Goal: Find specific page/section: Find specific page/section

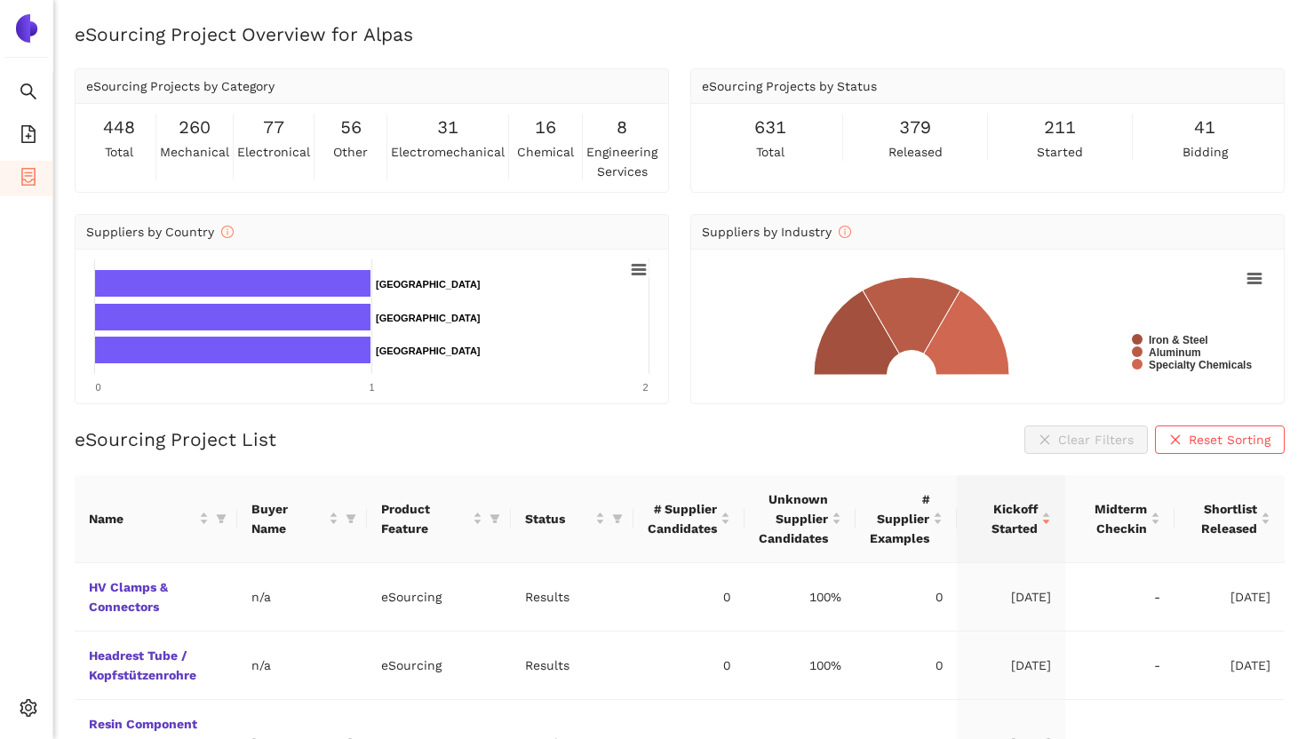
click at [23, 34] on img at bounding box center [26, 28] width 28 height 28
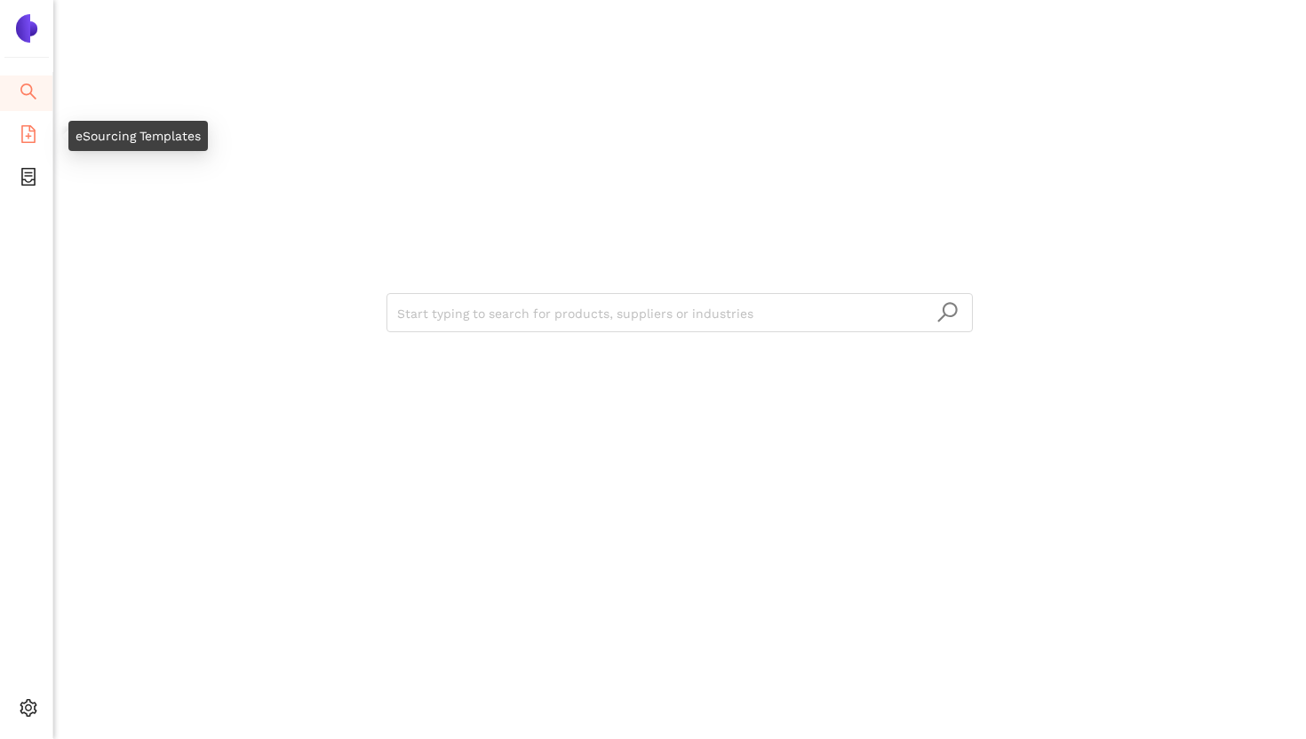
click at [26, 133] on icon "file-add" at bounding box center [29, 134] width 18 height 18
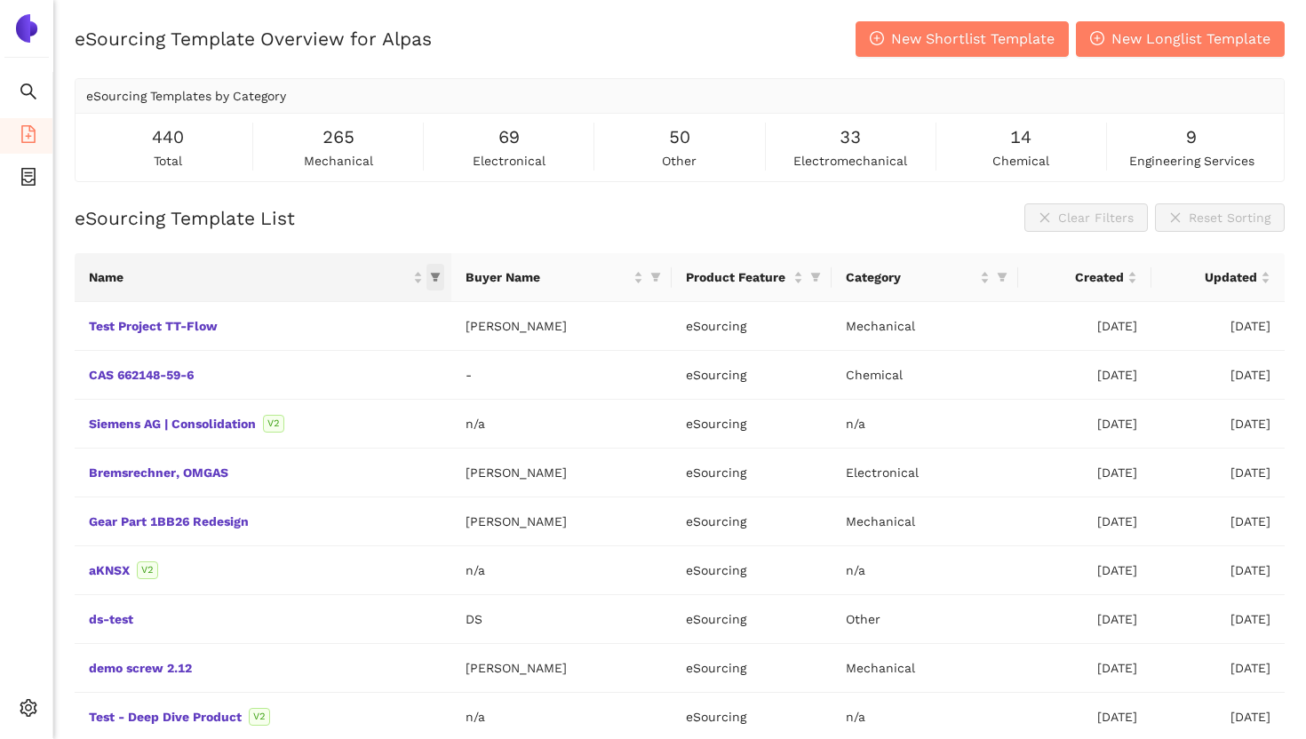
click at [431, 275] on icon "filter" at bounding box center [436, 278] width 10 height 9
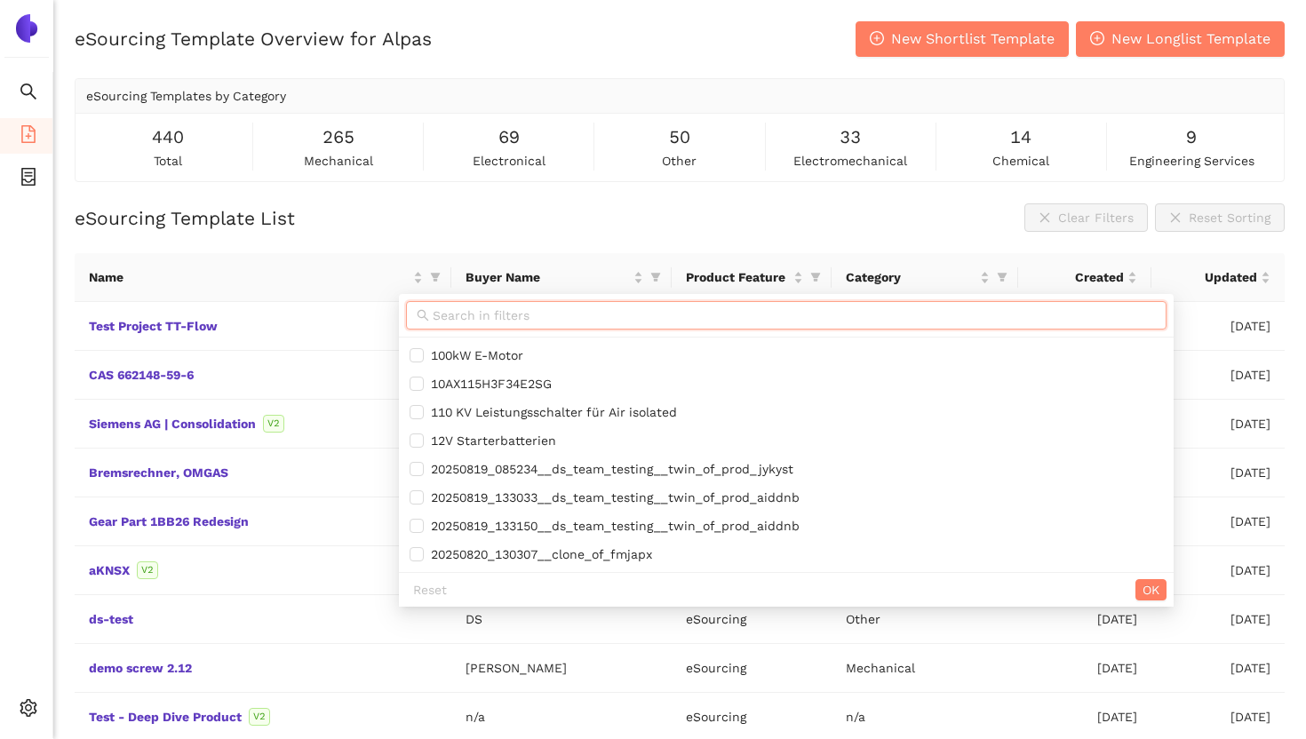
click at [480, 316] on input "text" at bounding box center [794, 316] width 723 height 20
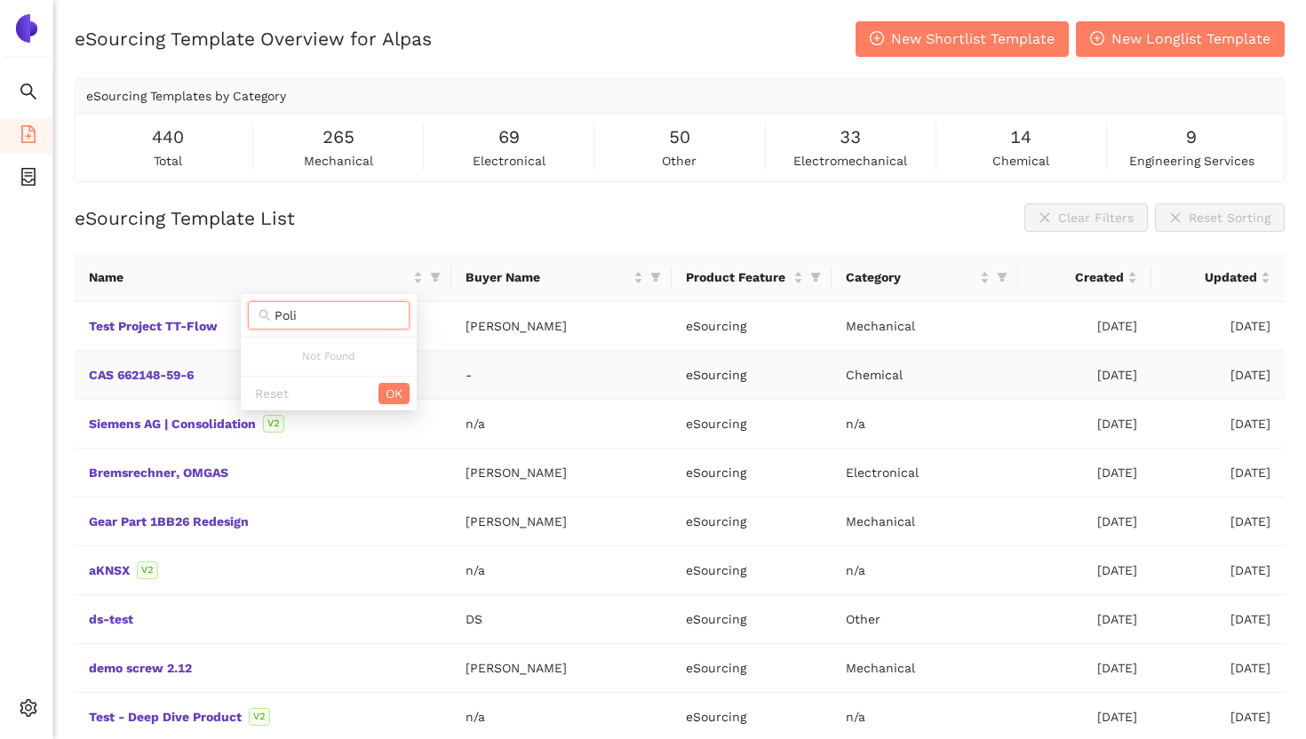
type input "Poli"
click at [27, 176] on icon "container" at bounding box center [29, 177] width 18 height 18
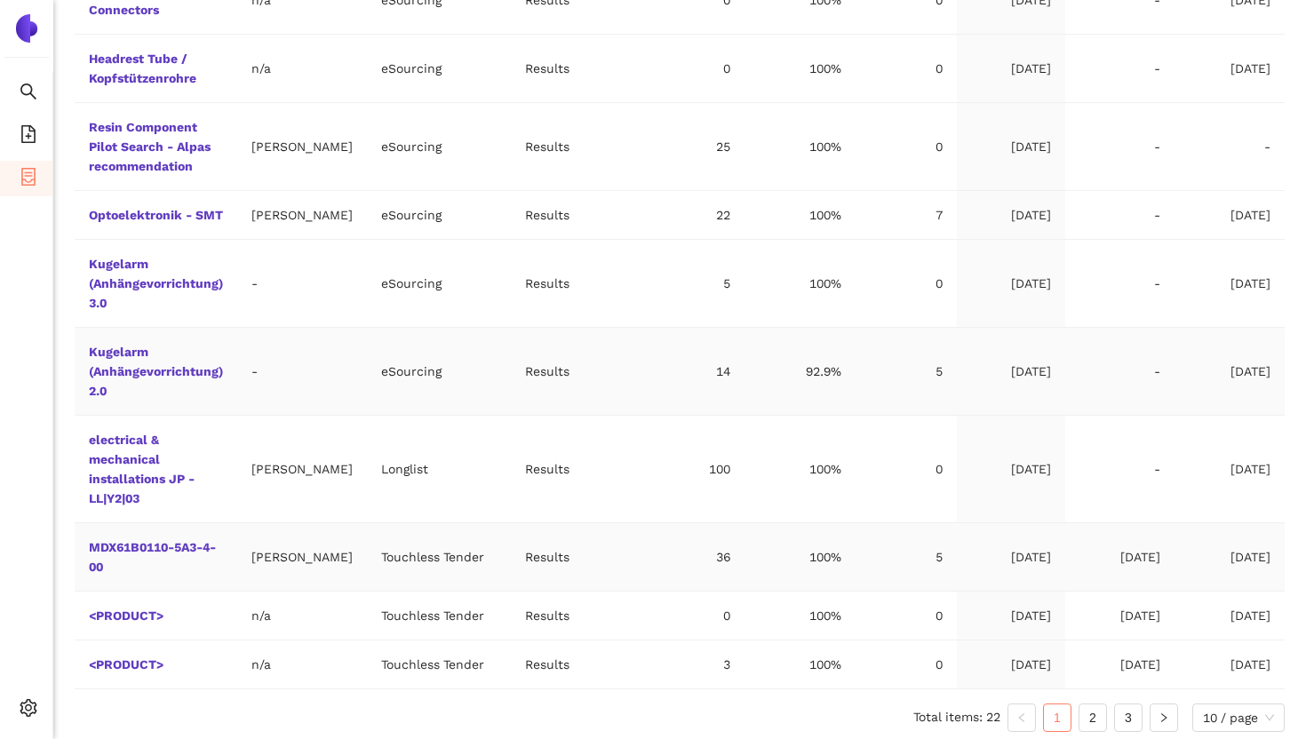
scroll to position [624, 0]
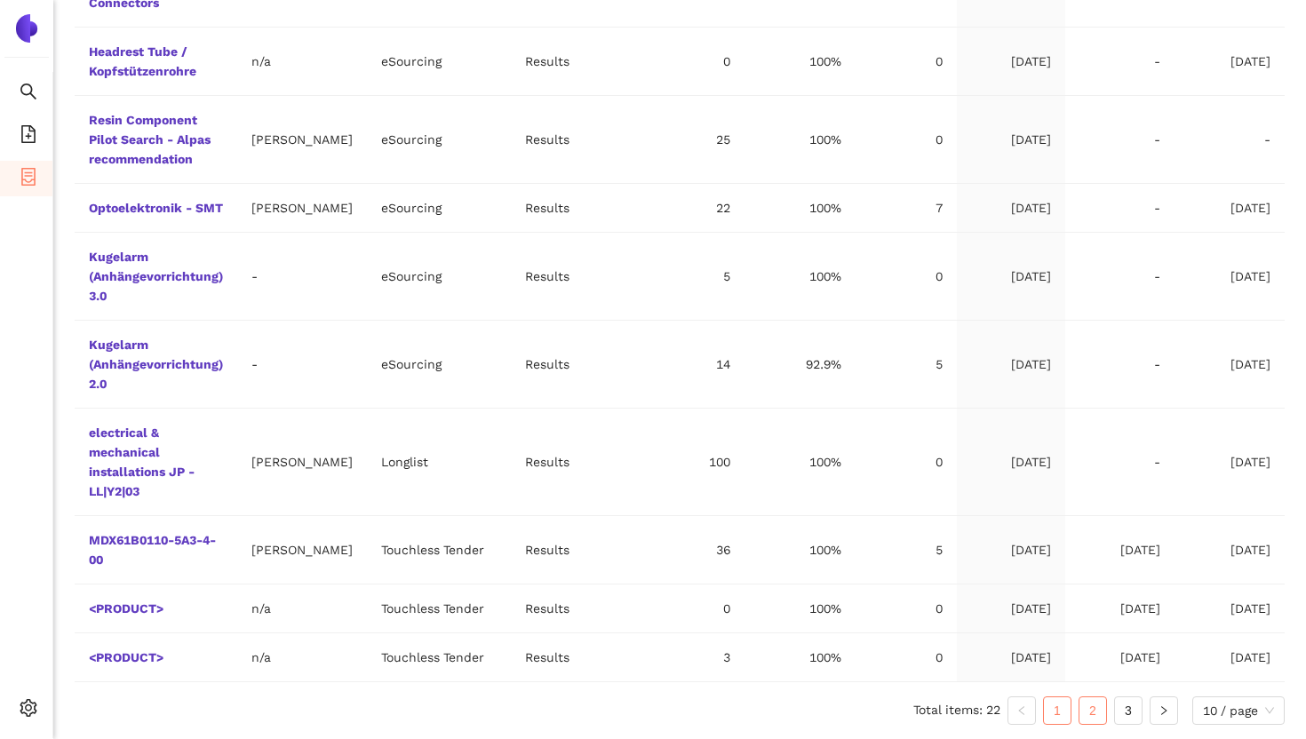
click at [1089, 705] on link "2" at bounding box center [1093, 711] width 27 height 27
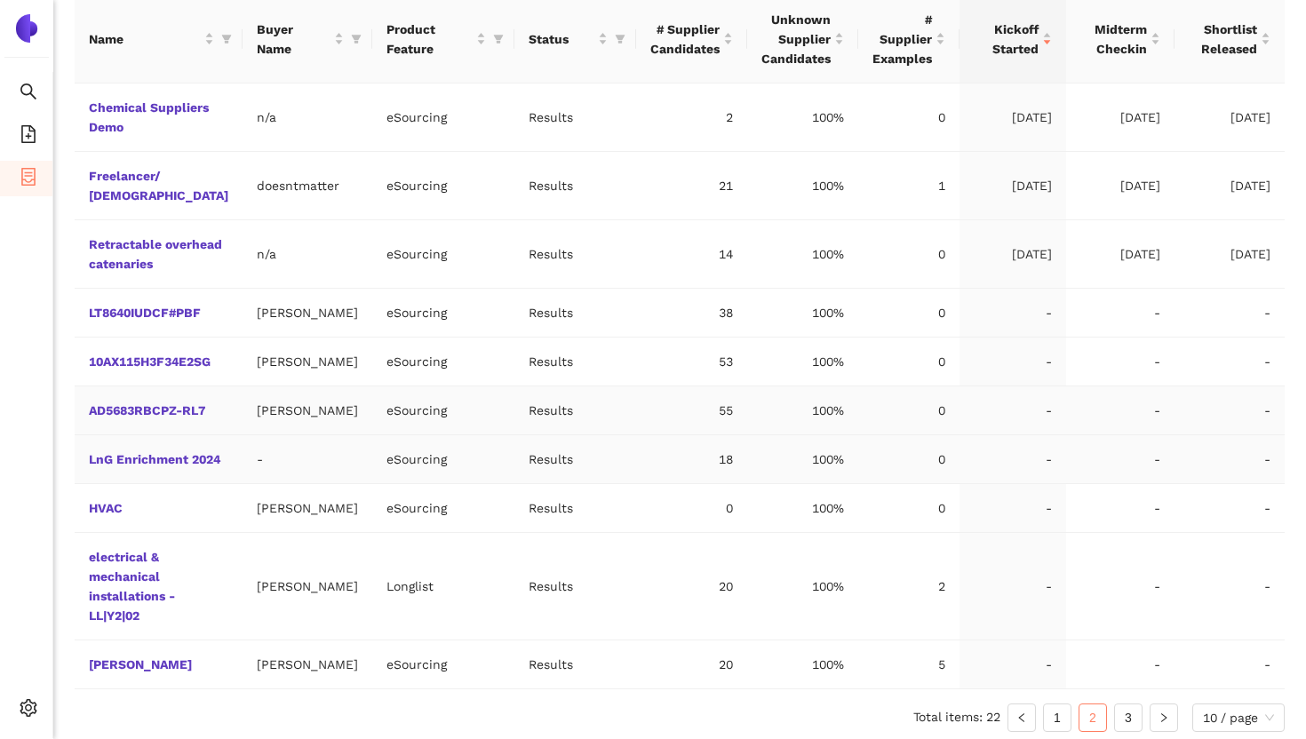
scroll to position [546, 0]
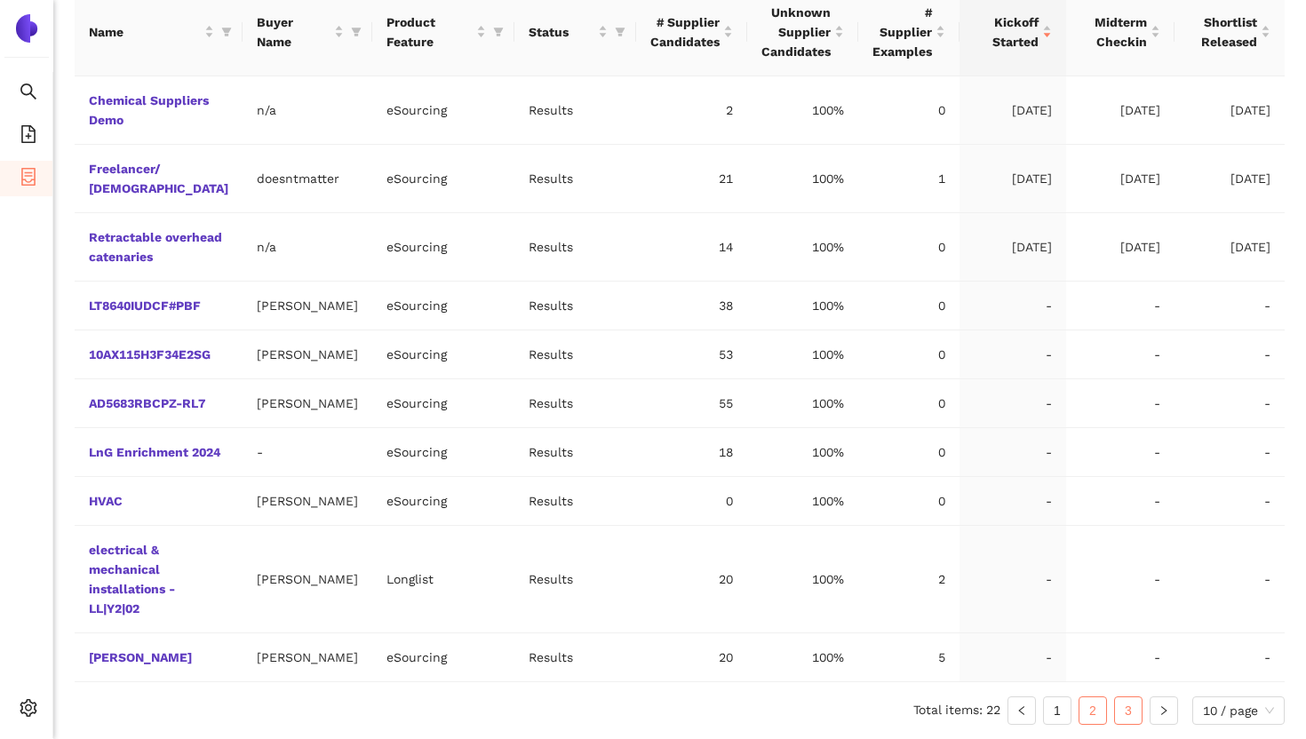
click at [1130, 712] on link "3" at bounding box center [1128, 711] width 27 height 27
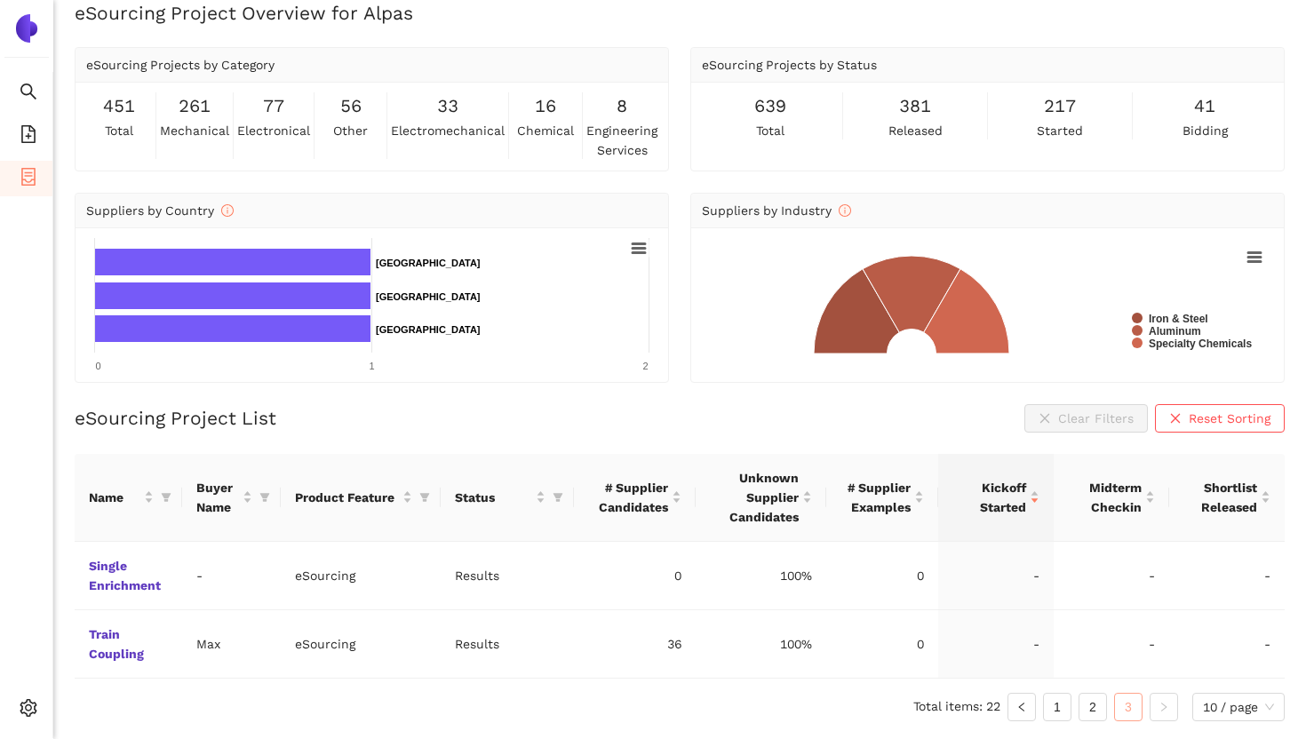
scroll to position [21, 0]
click at [1054, 705] on link "1" at bounding box center [1057, 707] width 27 height 27
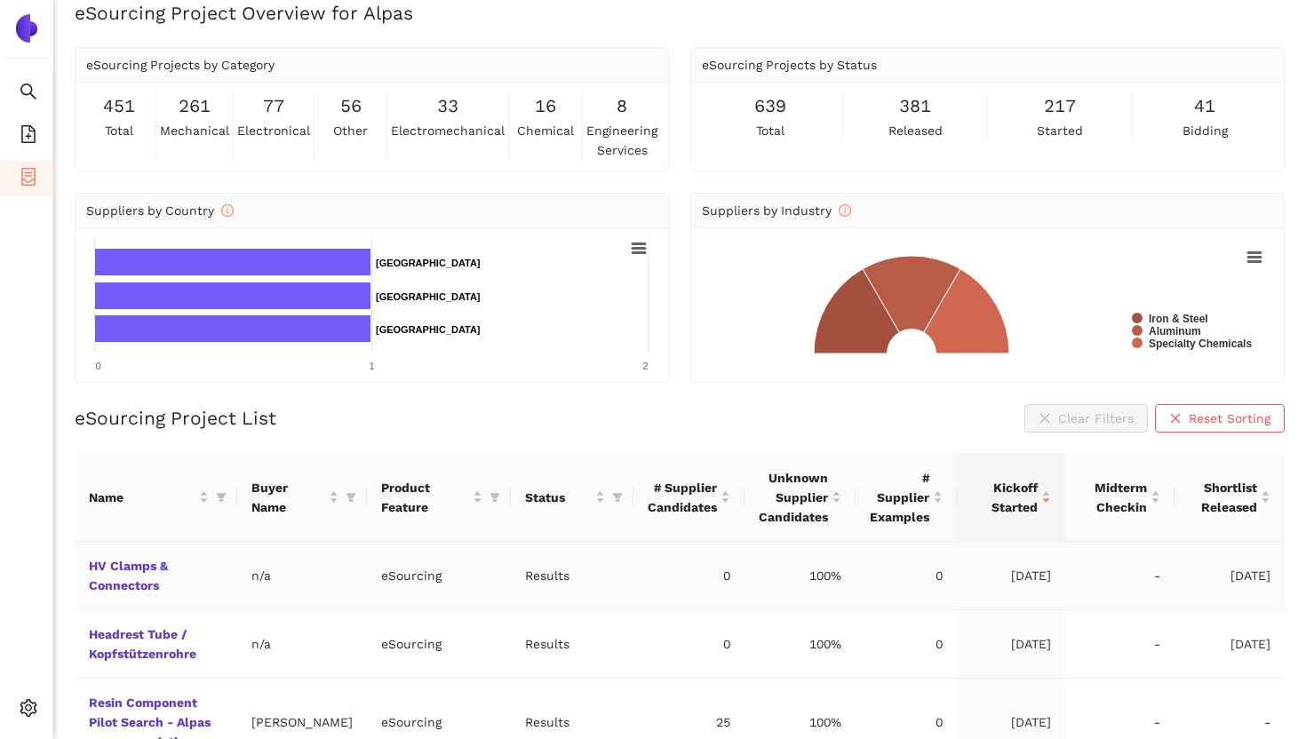
scroll to position [0, 0]
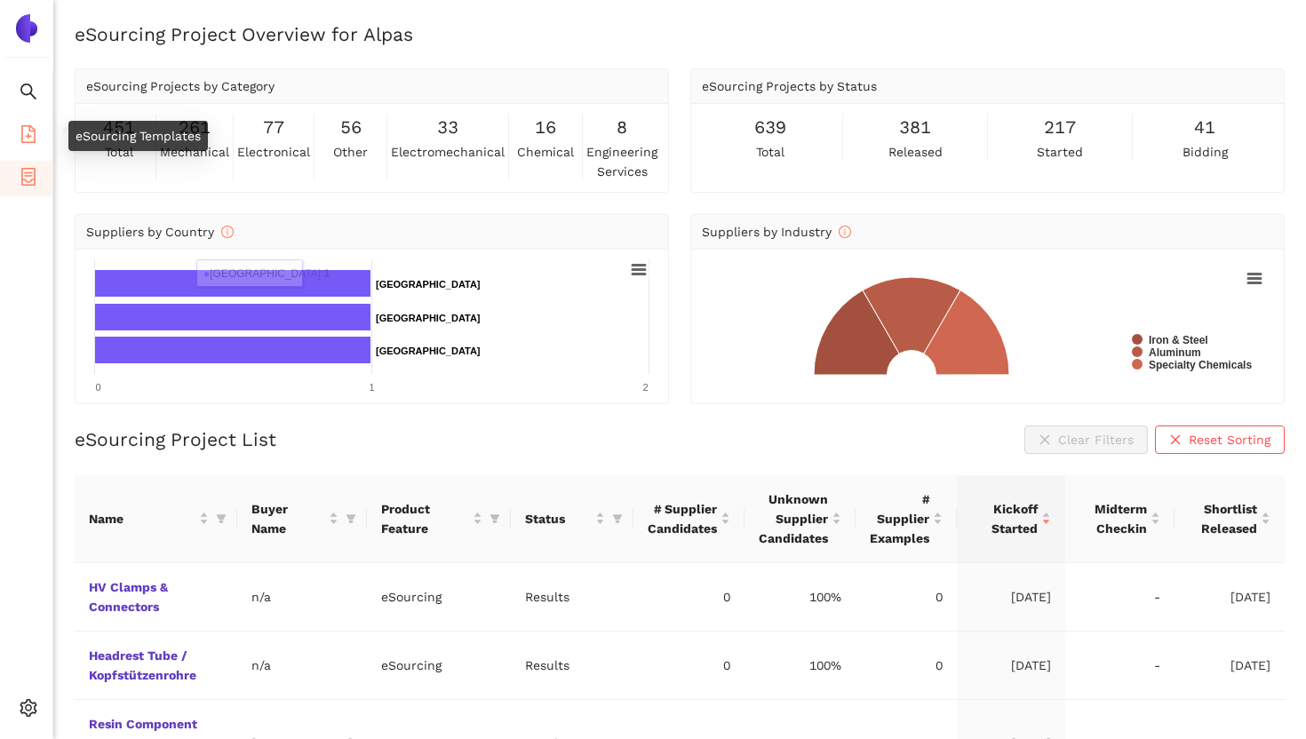
click at [20, 134] on icon "file-add" at bounding box center [29, 134] width 18 height 18
